Goal: Information Seeking & Learning: Learn about a topic

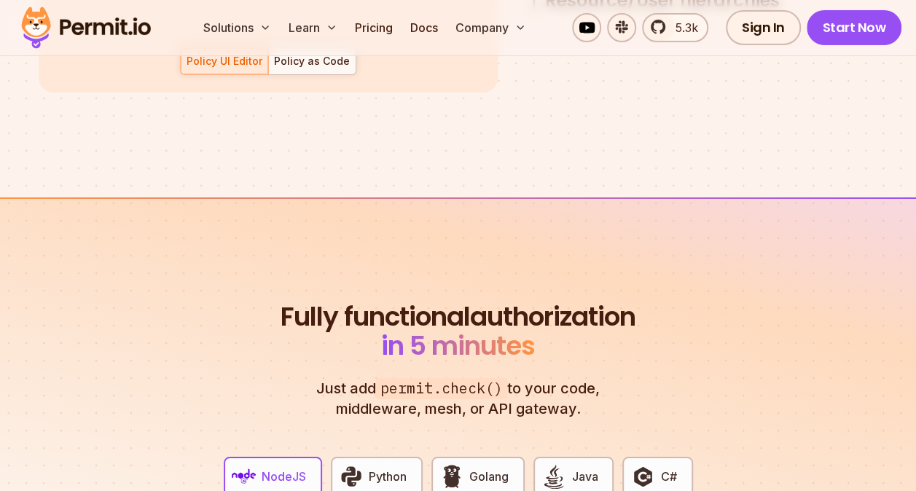
scroll to position [2190, 0]
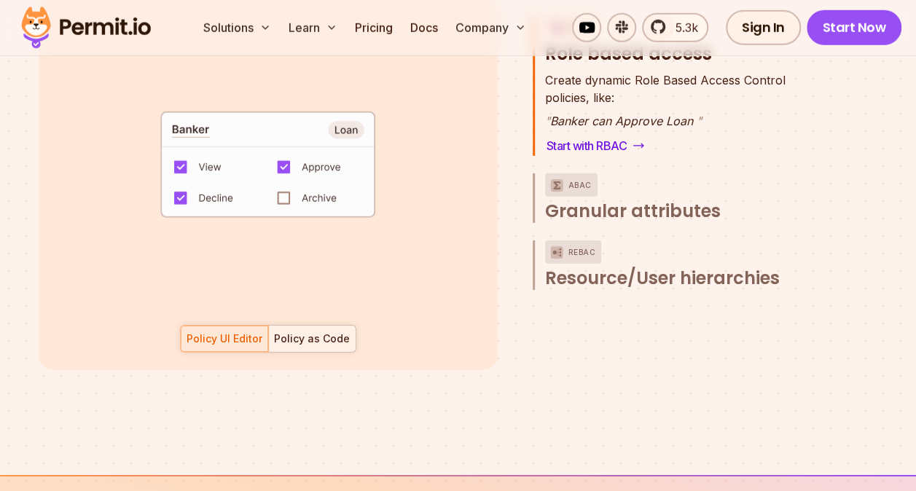
click at [302, 332] on div "Policy as Code" at bounding box center [312, 339] width 76 height 15
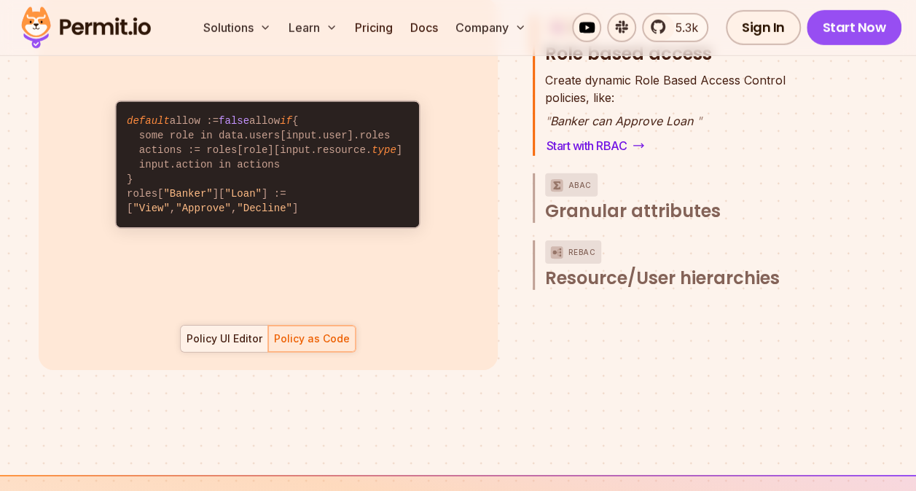
click at [219, 326] on div at bounding box center [224, 339] width 87 height 26
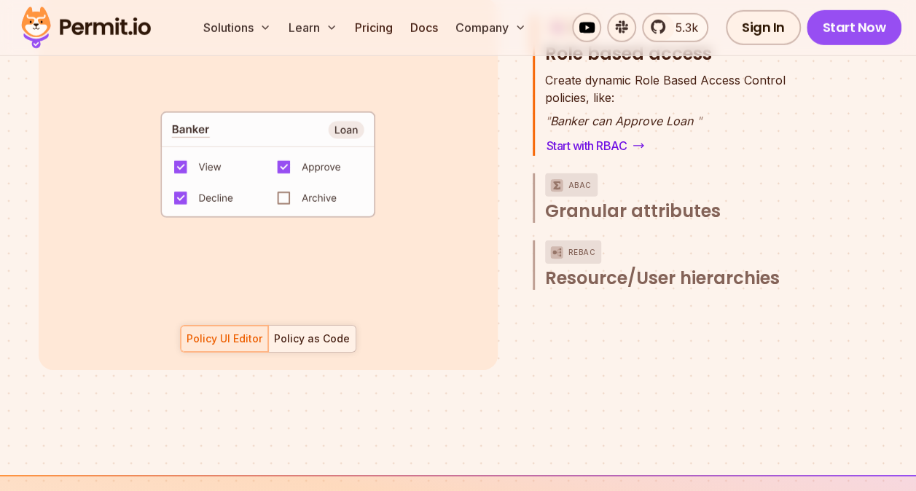
click at [287, 326] on div at bounding box center [311, 339] width 87 height 26
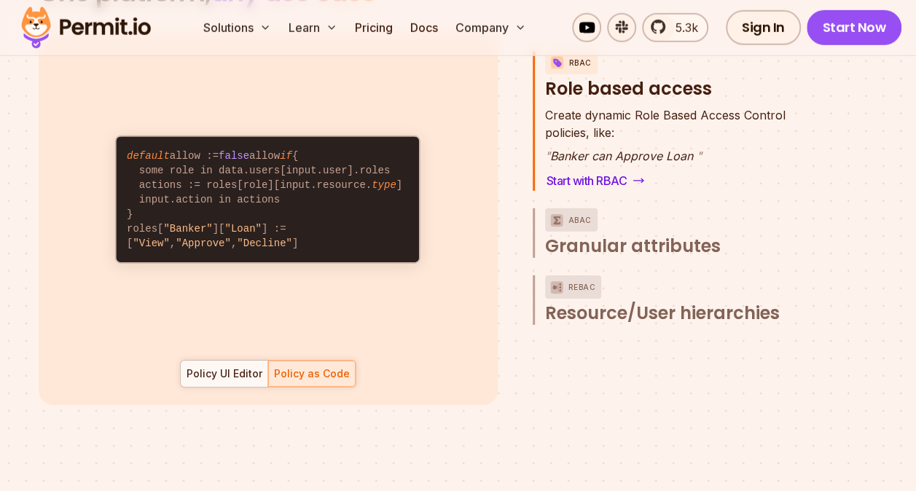
scroll to position [2154, 0]
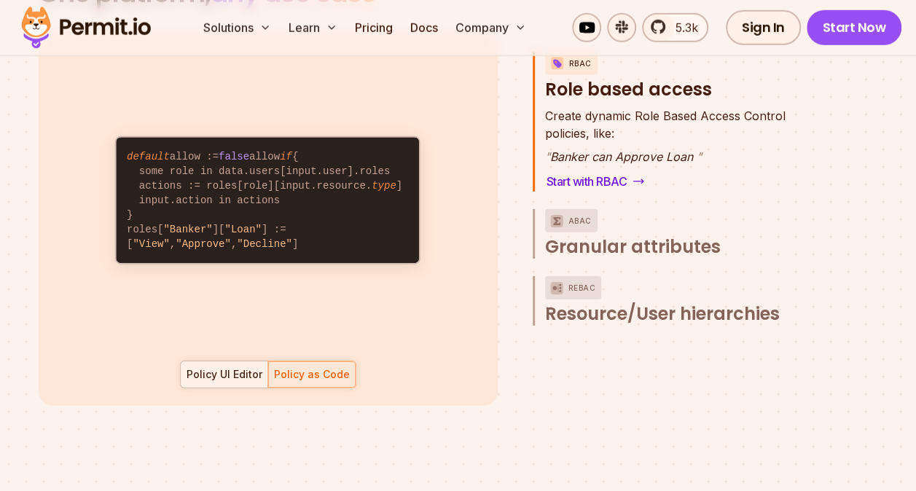
click at [242, 362] on div at bounding box center [224, 375] width 87 height 26
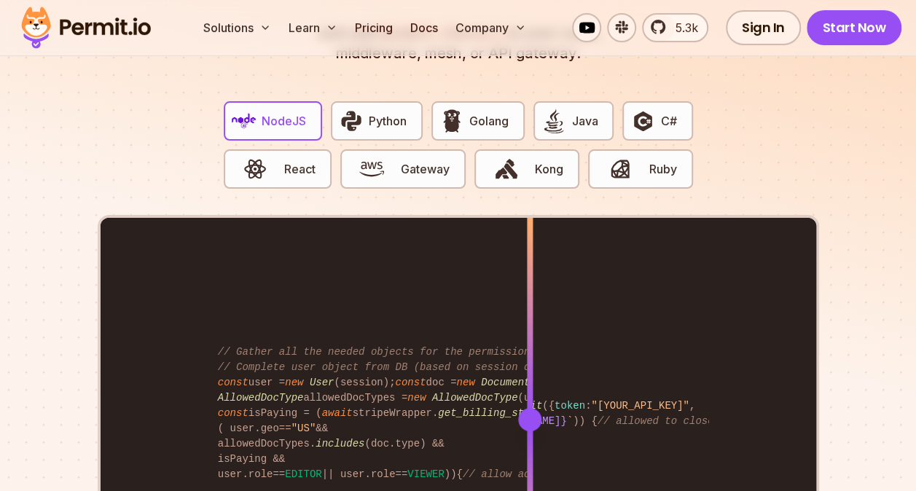
scroll to position [2819, 0]
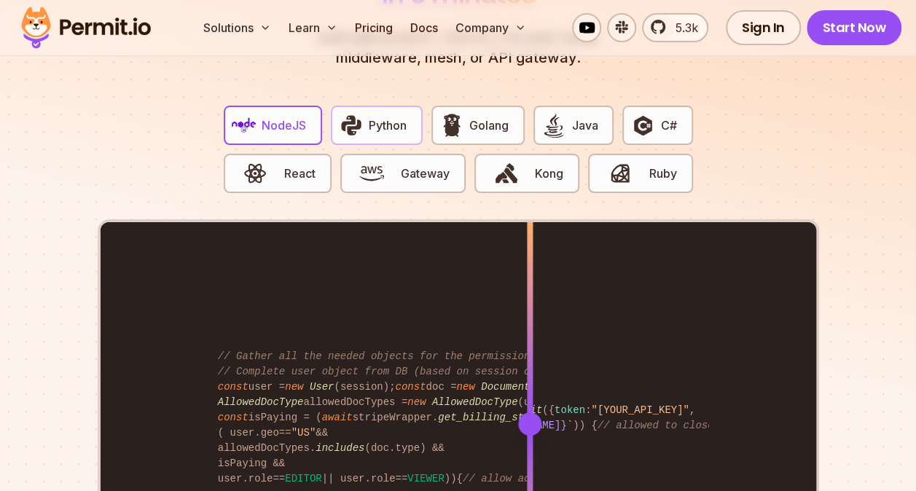
click at [388, 117] on span "Python" at bounding box center [388, 125] width 38 height 17
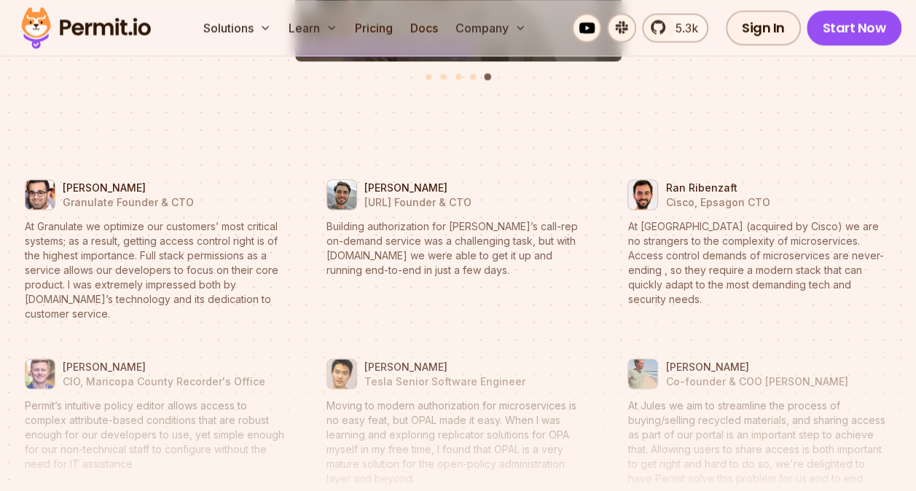
scroll to position [6713, 0]
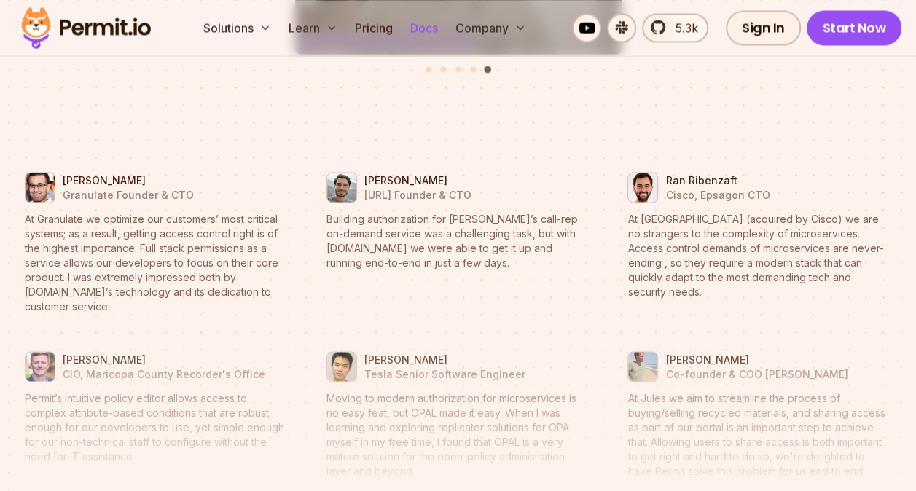
click at [427, 28] on link "Docs" at bounding box center [424, 27] width 39 height 29
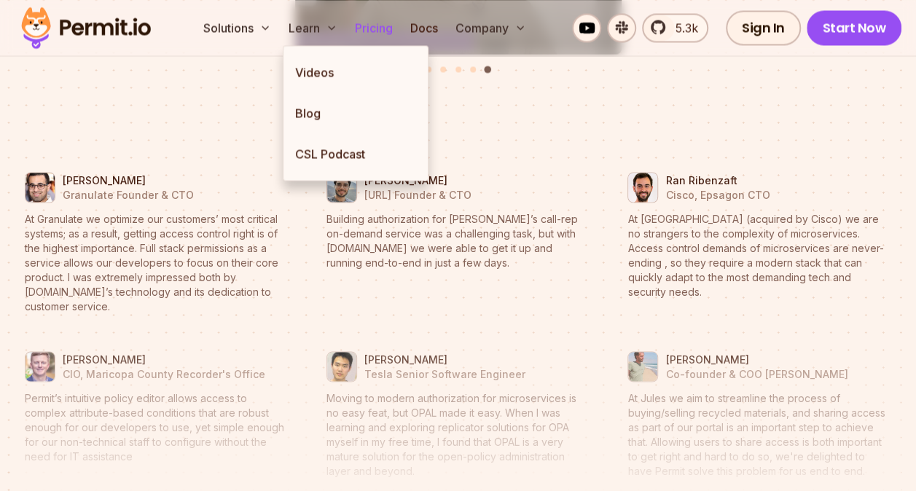
click at [376, 22] on link "Pricing" at bounding box center [374, 27] width 50 height 29
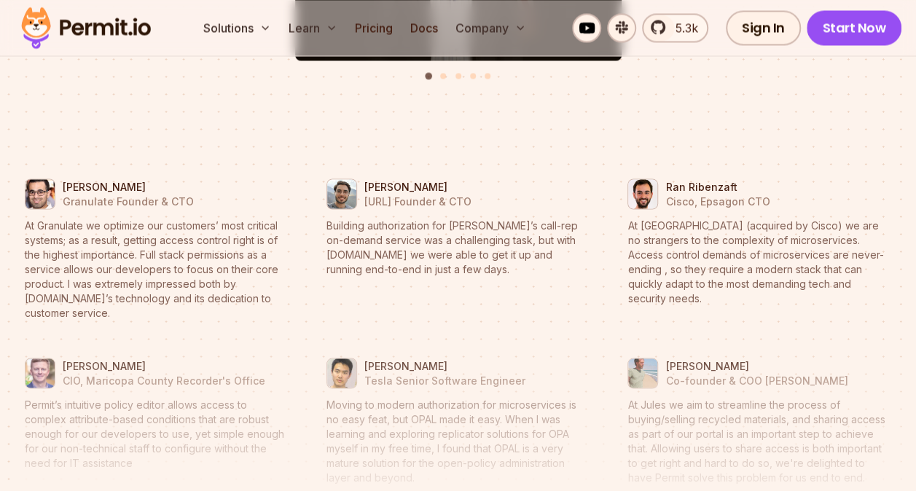
scroll to position [6713, 0]
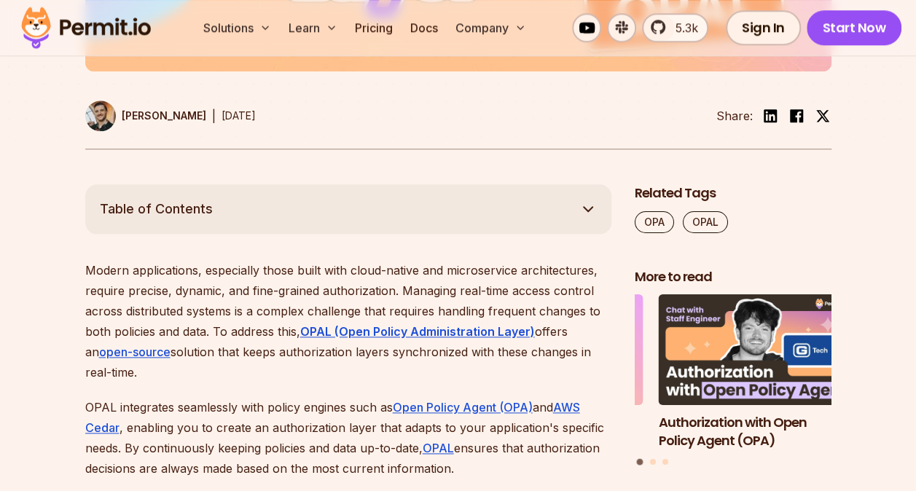
scroll to position [712, 0]
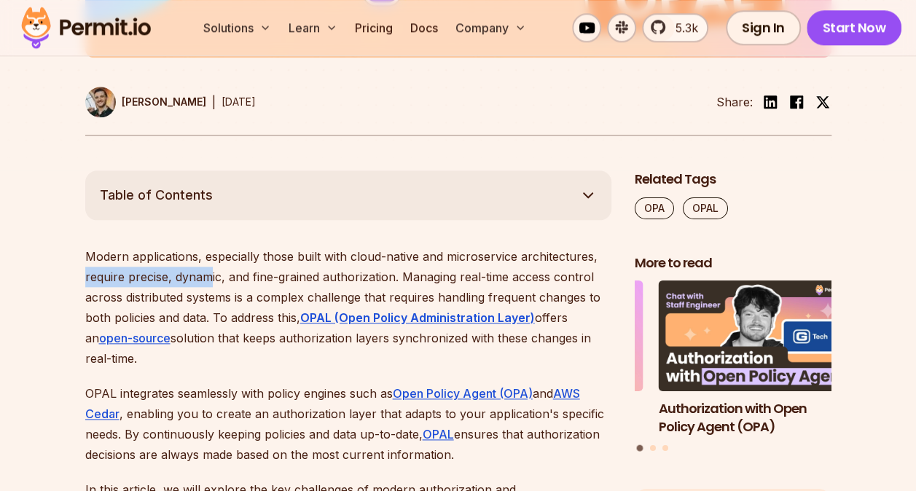
drag, startPoint x: 86, startPoint y: 266, endPoint x: 214, endPoint y: 273, distance: 127.8
click at [214, 273] on p "Modern applications, especially those built with cloud-native and microservice …" at bounding box center [348, 307] width 526 height 122
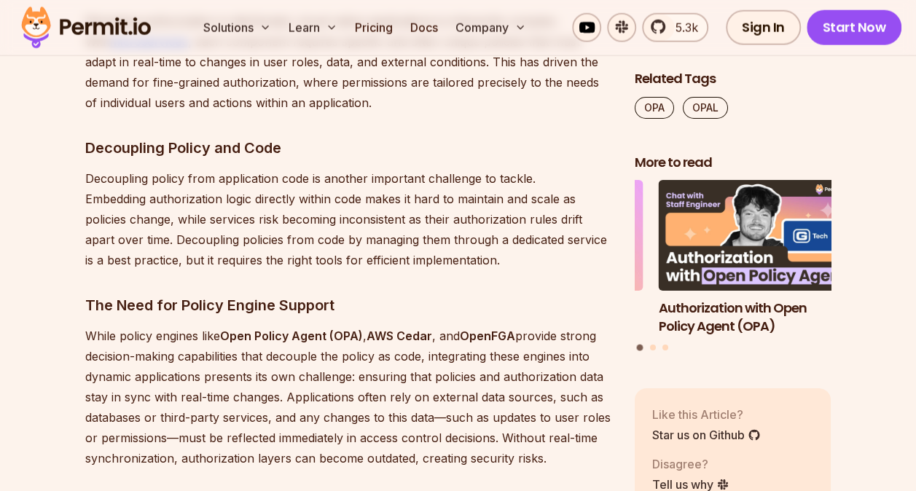
scroll to position [1795, 0]
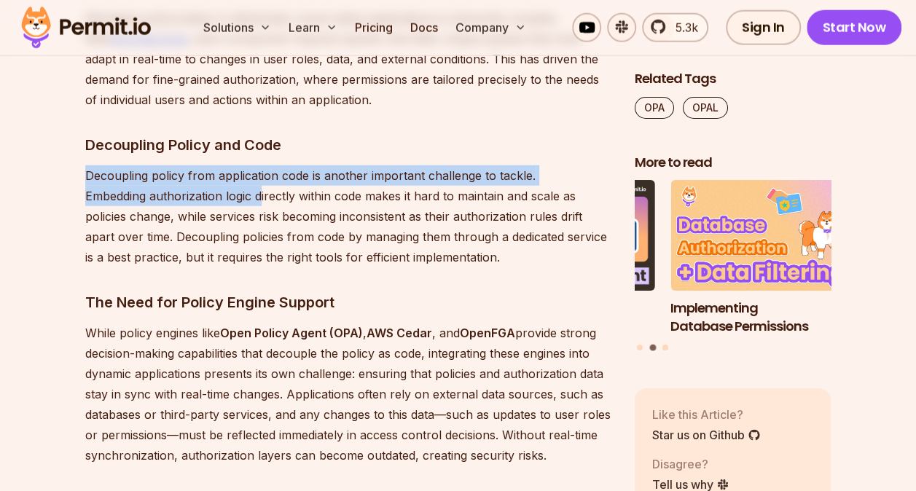
drag, startPoint x: 80, startPoint y: 178, endPoint x: 262, endPoint y: 196, distance: 182.4
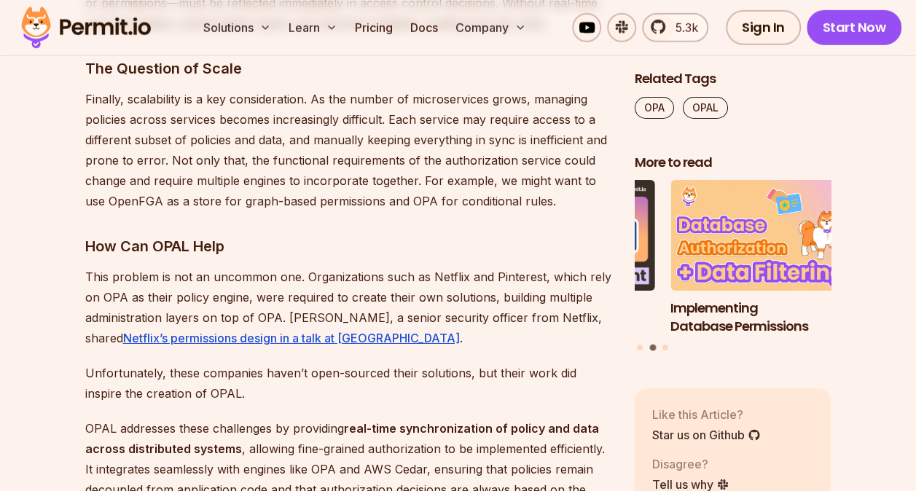
scroll to position [2230, 0]
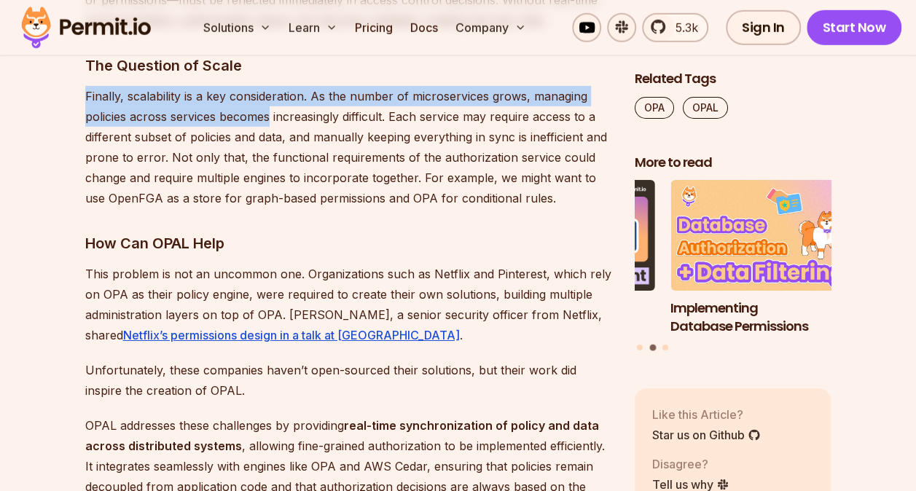
drag, startPoint x: 87, startPoint y: 86, endPoint x: 270, endPoint y: 125, distance: 187.0
click at [270, 125] on p "Finally, scalability is a key consideration. As the number of microservices gro…" at bounding box center [348, 147] width 526 height 122
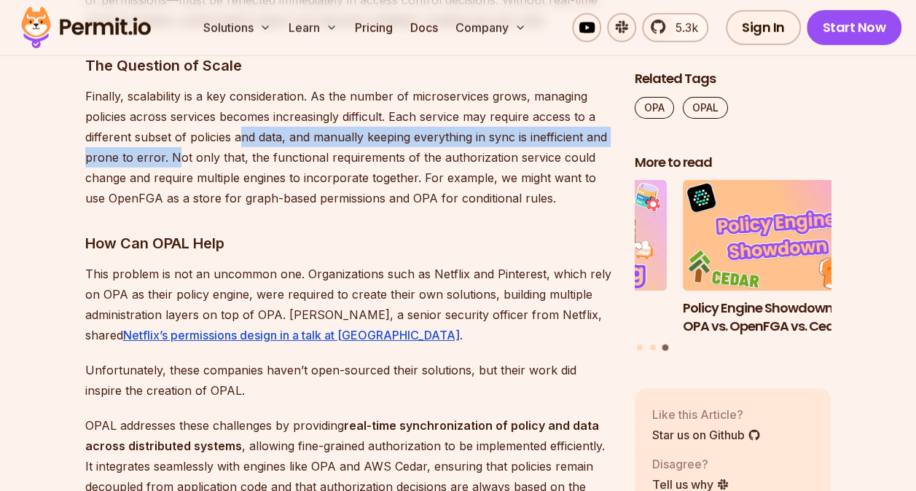
drag, startPoint x: 270, startPoint y: 125, endPoint x: 176, endPoint y: 156, distance: 98.4
click at [176, 156] on p "Finally, scalability is a key consideration. As the number of microservices gro…" at bounding box center [348, 147] width 526 height 122
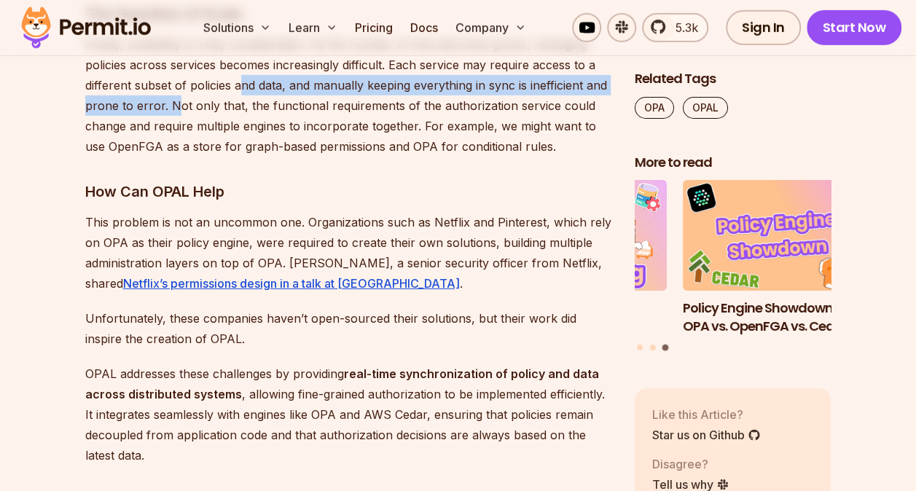
scroll to position [2411, 0]
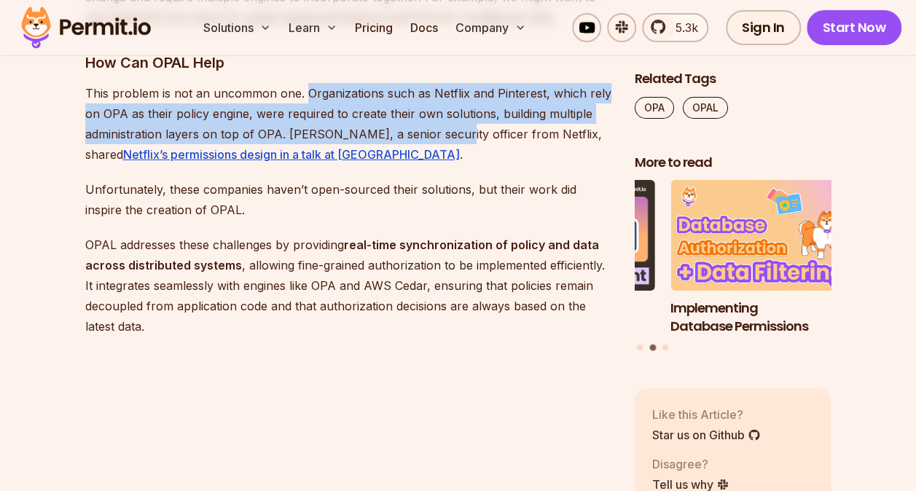
drag, startPoint x: 302, startPoint y: 93, endPoint x: 451, endPoint y: 140, distance: 155.9
click at [451, 140] on p "This problem is not an uncommon one. Organizations such as Netflix and Pinteres…" at bounding box center [348, 124] width 526 height 82
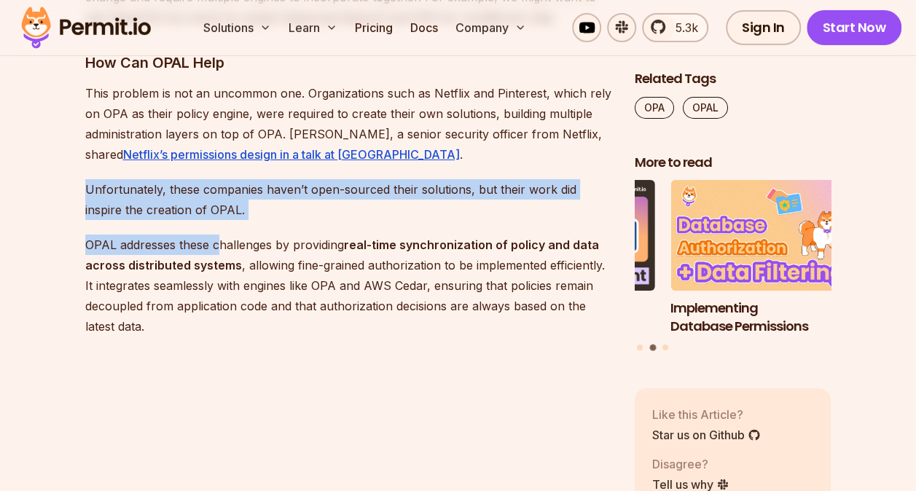
drag, startPoint x: 219, startPoint y: 225, endPoint x: 78, endPoint y: 198, distance: 144.0
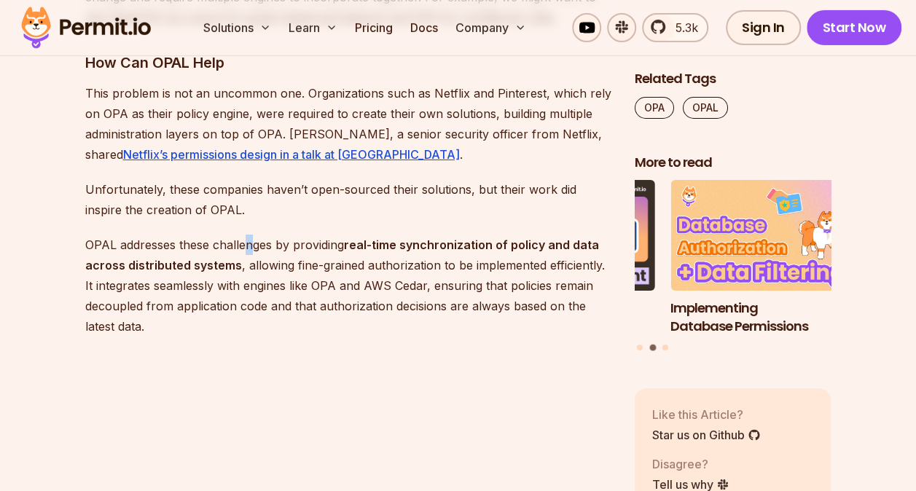
drag, startPoint x: 78, startPoint y: 198, endPoint x: 249, endPoint y: 227, distance: 173.2
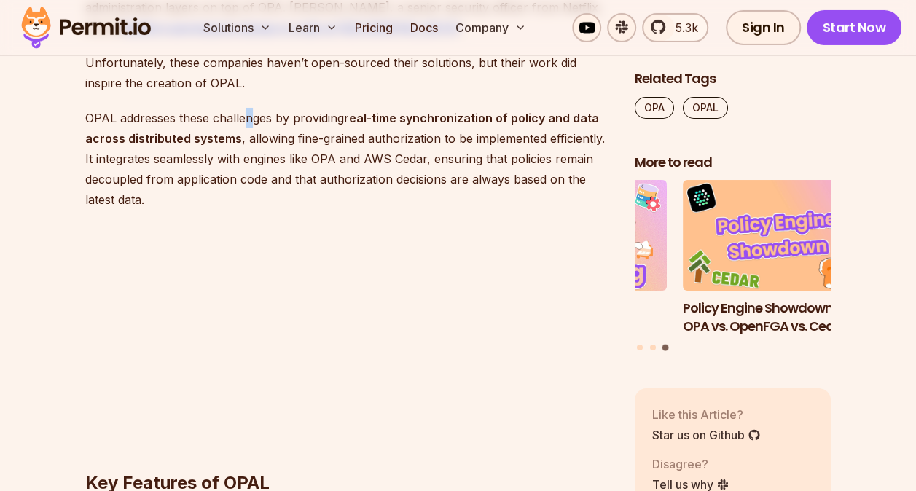
scroll to position [2536, 0]
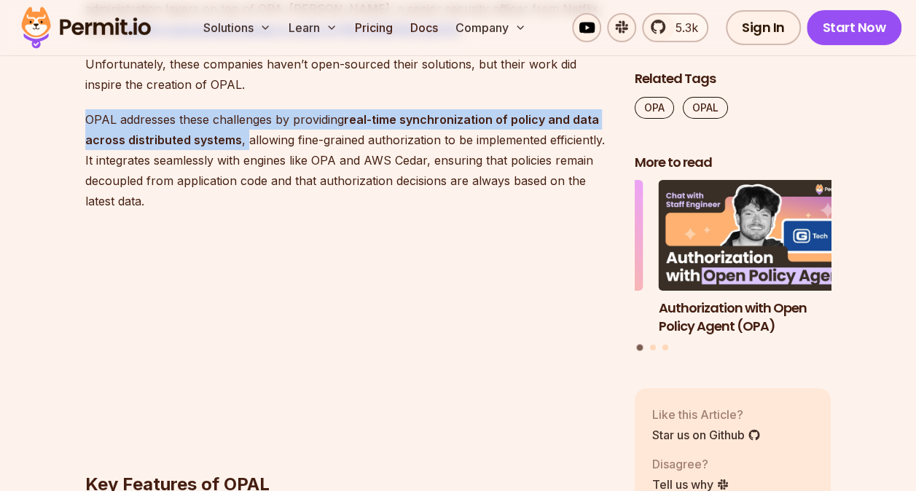
drag, startPoint x: 87, startPoint y: 117, endPoint x: 244, endPoint y: 144, distance: 158.3
click at [244, 144] on p "OPAL addresses these challenges by providing real-time synchronization of polic…" at bounding box center [348, 160] width 526 height 102
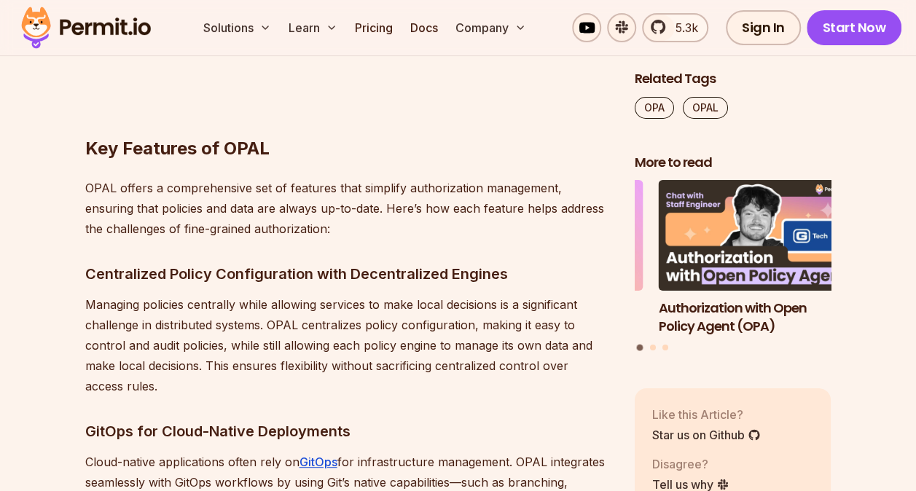
scroll to position [2873, 0]
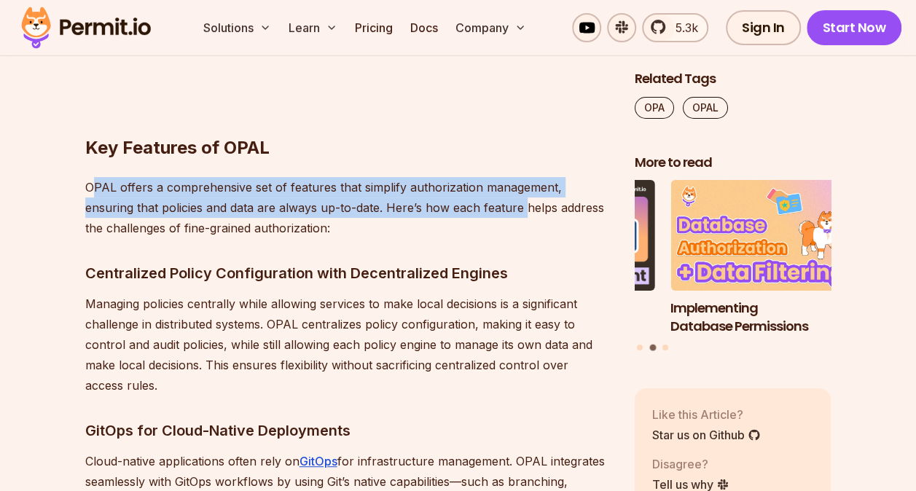
drag, startPoint x: 90, startPoint y: 188, endPoint x: 470, endPoint y: 200, distance: 379.3
click at [470, 200] on p "OPAL offers a comprehensive set of features that simplify authorization managem…" at bounding box center [348, 207] width 526 height 61
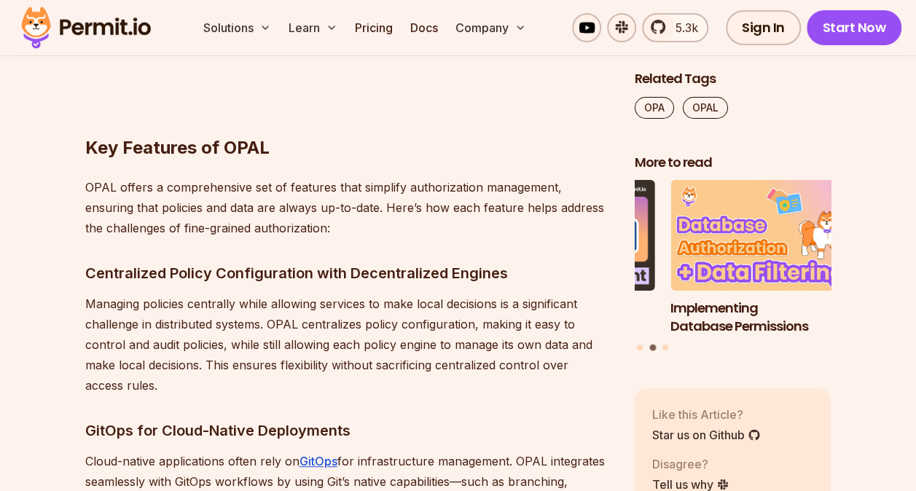
click at [338, 225] on p "OPAL offers a comprehensive set of features that simplify authorization managem…" at bounding box center [348, 207] width 526 height 61
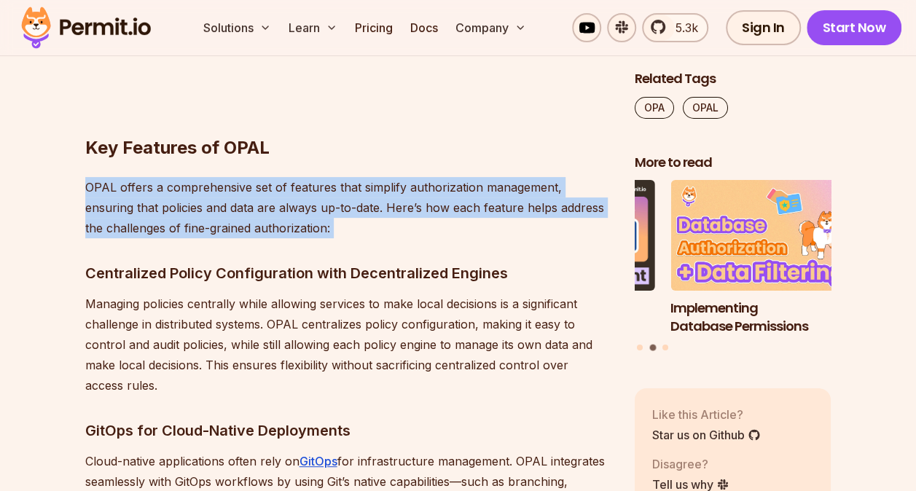
click at [338, 225] on p "OPAL offers a comprehensive set of features that simplify authorization managem…" at bounding box center [348, 207] width 526 height 61
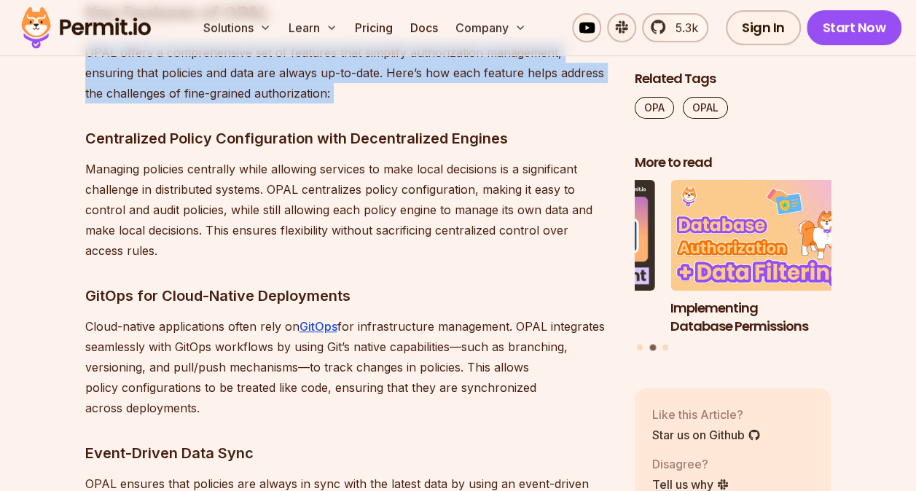
scroll to position [3018, 0]
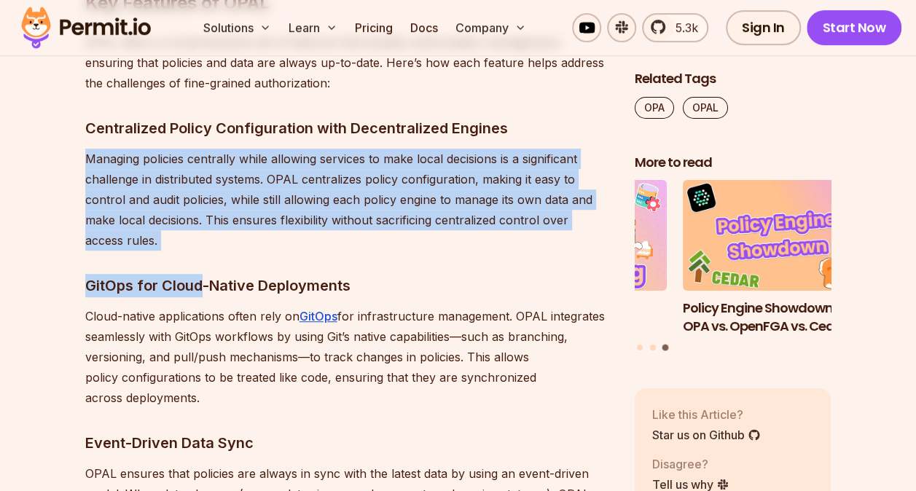
drag, startPoint x: 83, startPoint y: 152, endPoint x: 197, endPoint y: 254, distance: 152.8
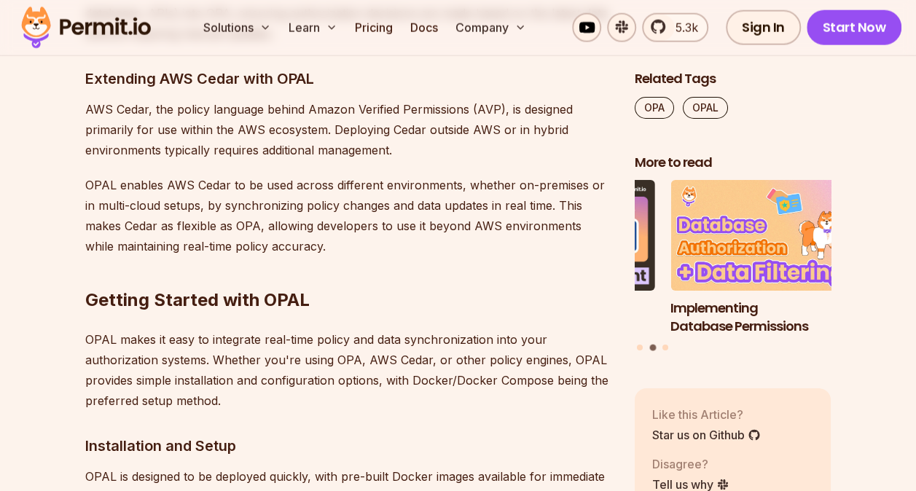
scroll to position [6992, 0]
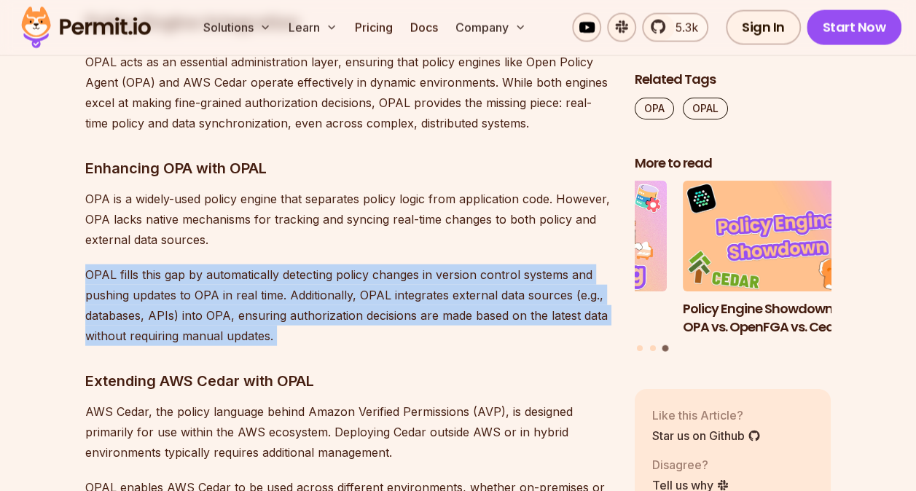
drag, startPoint x: 77, startPoint y: 225, endPoint x: 117, endPoint y: 227, distance: 40.2
click at [117, 265] on p "OPAL fills this gap by automatically detecting policy changes in version contro…" at bounding box center [348, 306] width 526 height 82
click at [276, 265] on p "OPAL fills this gap by automatically detecting policy changes in version contro…" at bounding box center [348, 306] width 526 height 82
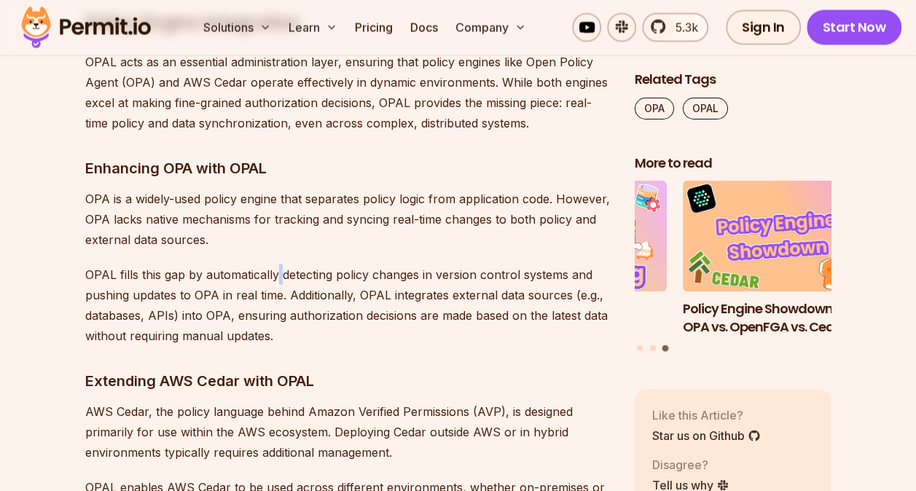
click at [276, 265] on p "OPAL fills this gap by automatically detecting policy changes in version contro…" at bounding box center [348, 306] width 526 height 82
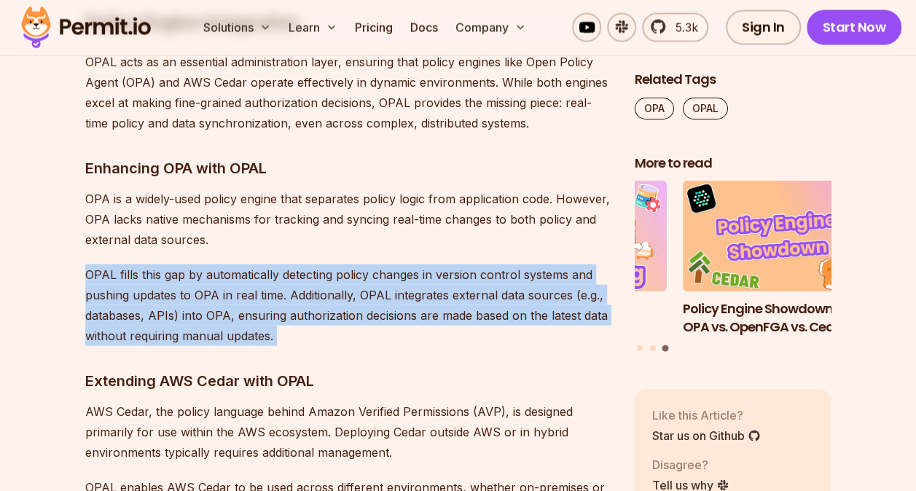
click at [276, 265] on p "OPAL fills this gap by automatically detecting policy changes in version contro…" at bounding box center [348, 306] width 526 height 82
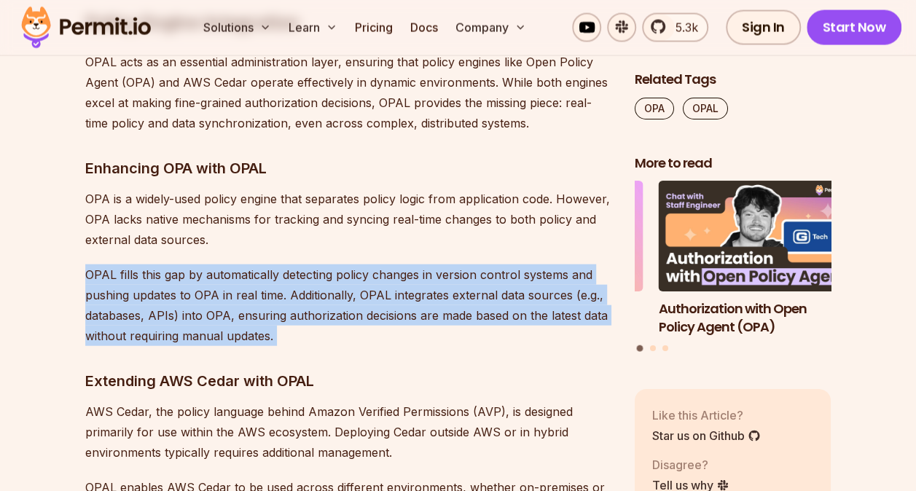
drag, startPoint x: 276, startPoint y: 217, endPoint x: 270, endPoint y: 277, distance: 60.1
click at [270, 277] on p "OPAL fills this gap by automatically detecting policy changes in version contro…" at bounding box center [348, 306] width 526 height 82
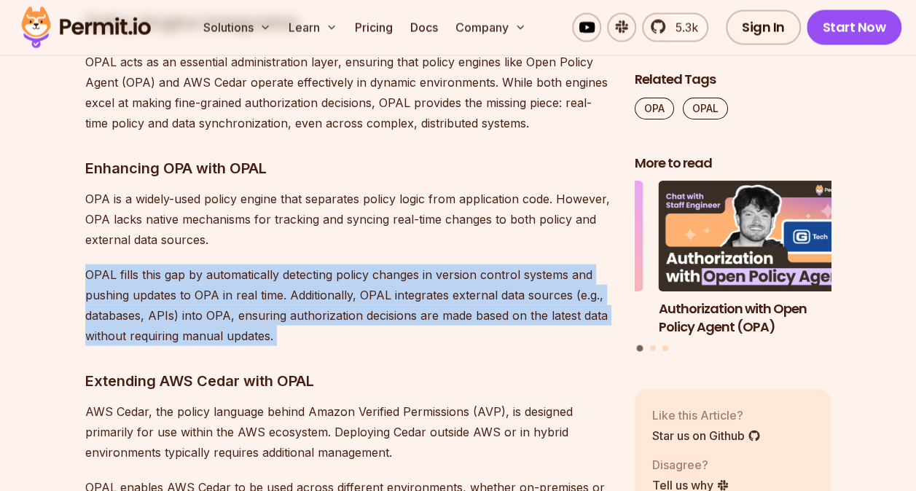
click at [270, 277] on p "OPAL fills this gap by automatically detecting policy changes in version contro…" at bounding box center [348, 306] width 526 height 82
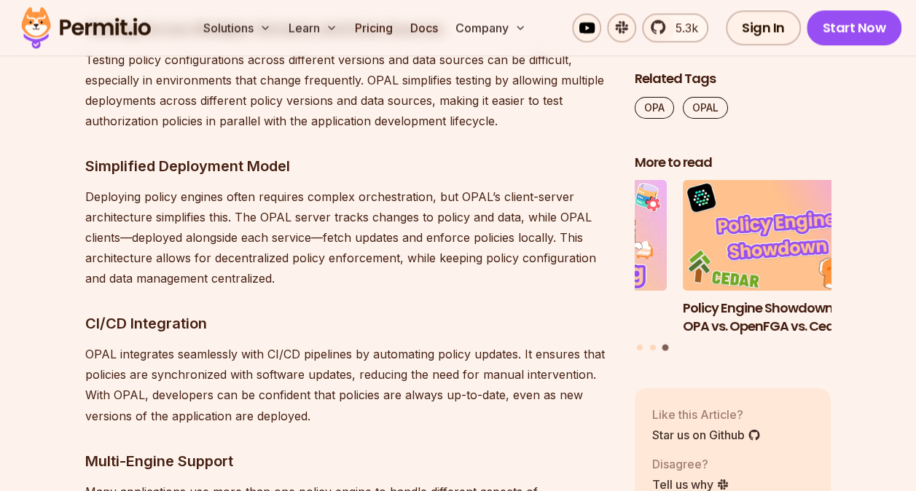
scroll to position [3499, 0]
